Goal: Task Accomplishment & Management: Manage account settings

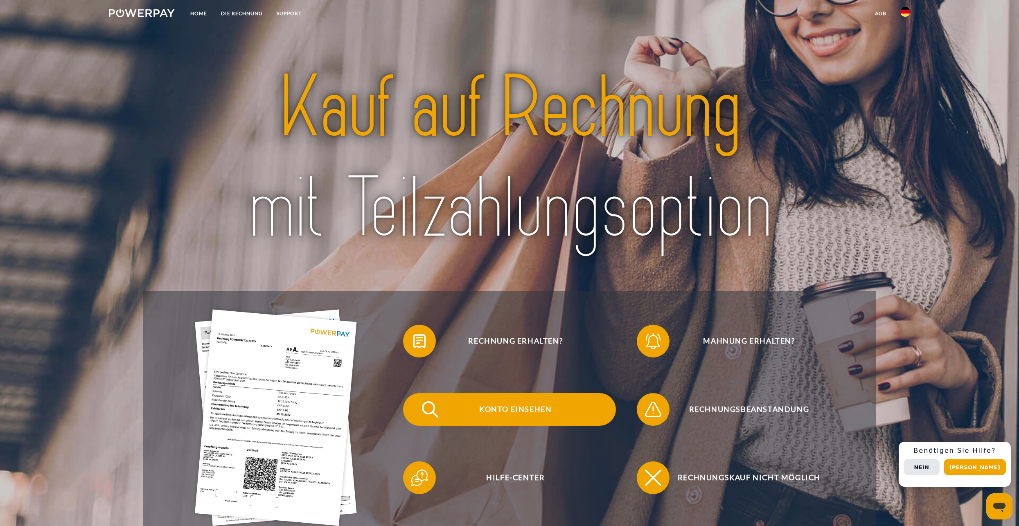
click at [535, 411] on span "Konto einsehen" at bounding box center [515, 409] width 201 height 33
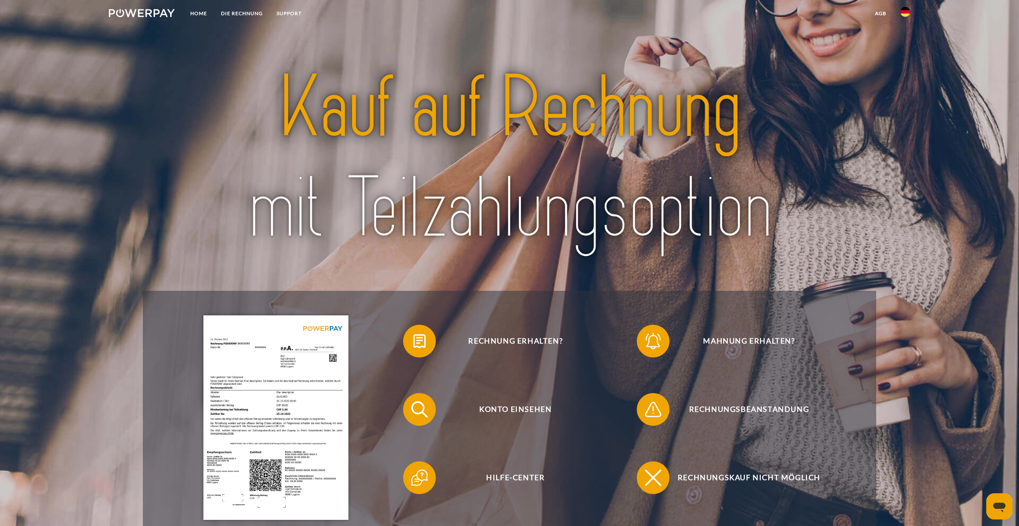
click at [814, 188] on img at bounding box center [509, 158] width 648 height 211
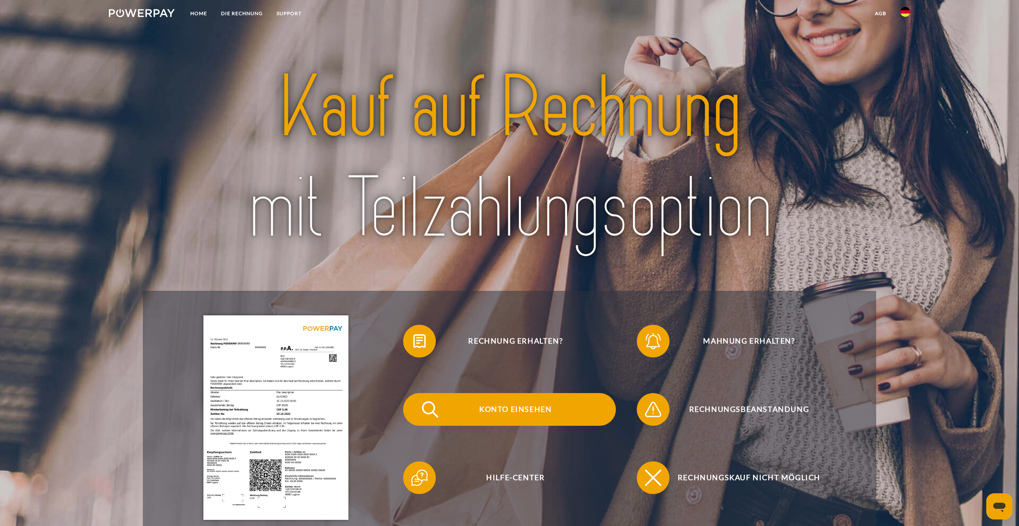
click at [551, 410] on span "Konto einsehen" at bounding box center [515, 409] width 201 height 33
